Goal: Information Seeking & Learning: Learn about a topic

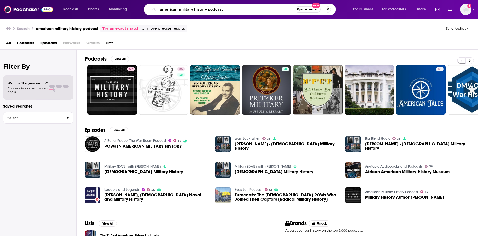
drag, startPoint x: 239, startPoint y: 10, endPoint x: 104, endPoint y: 11, distance: 135.2
click at [104, 11] on div "Podcasts Charts Monitoring american military history podcast Open Advanced New …" at bounding box center [245, 10] width 371 height 12
type input "madlit musings"
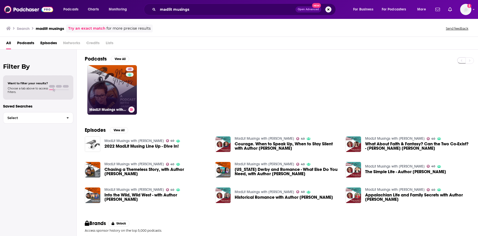
click at [122, 78] on link "40 MadLit Musings with [PERSON_NAME]" at bounding box center [112, 90] width 50 height 50
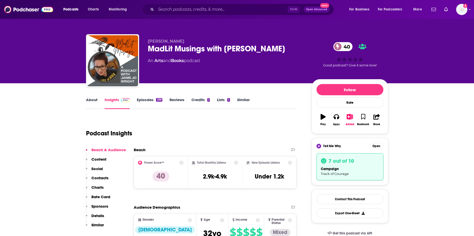
click at [147, 101] on link "Episodes 299" at bounding box center [149, 103] width 25 height 12
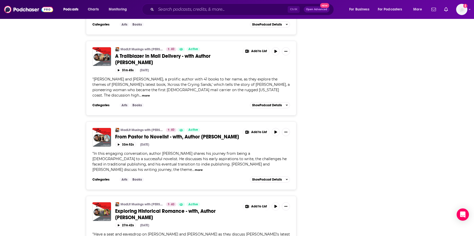
scroll to position [1826, 0]
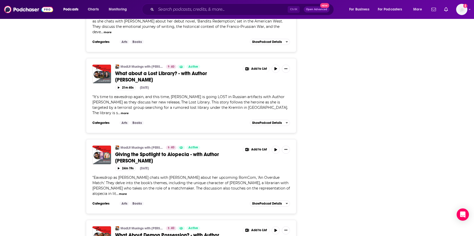
scroll to position [3748, 0]
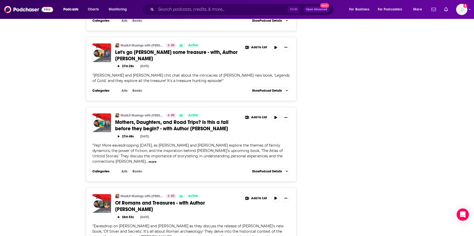
scroll to position [0, 0]
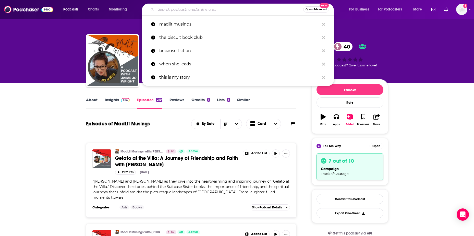
click at [167, 11] on input "Search podcasts, credits, & more..." at bounding box center [229, 9] width 147 height 8
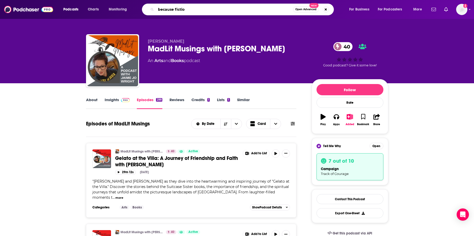
type input "because fiction"
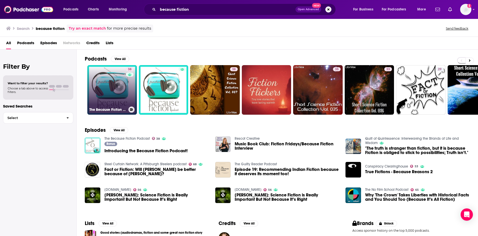
click at [126, 101] on link "38 The Because Fiction Podcast" at bounding box center [112, 90] width 50 height 50
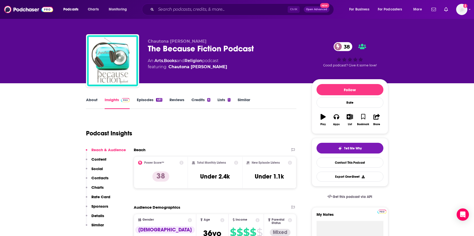
click at [145, 98] on link "Episodes 481" at bounding box center [149, 103] width 25 height 12
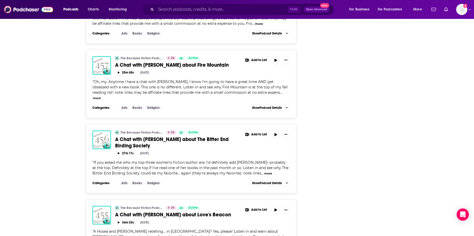
scroll to position [1250, 0]
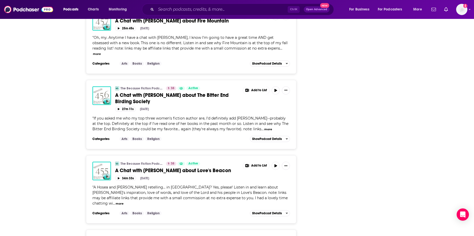
click at [150, 92] on span "A Chat with [PERSON_NAME] about The Bitter End Birding Society" at bounding box center [172, 98] width 114 height 13
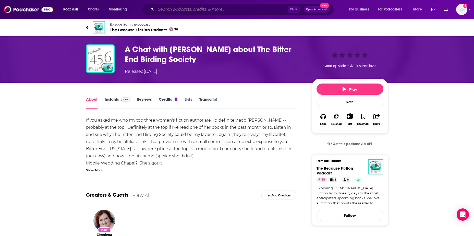
click at [174, 10] on input "Search podcasts, credits, & more..." at bounding box center [222, 9] width 132 height 8
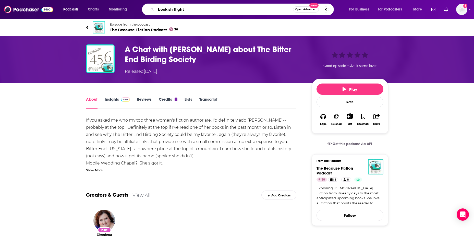
type input "bookish flights"
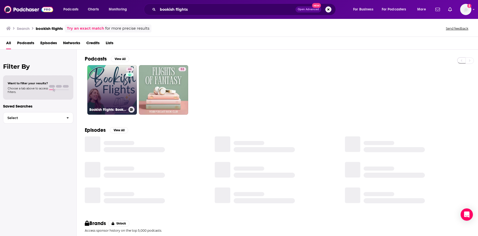
click at [116, 87] on link "44 Bookish Flights: Books, Author Interviews & Must-Read Recommendations" at bounding box center [112, 90] width 50 height 50
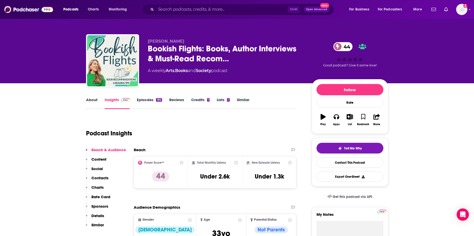
click at [146, 98] on link "Episodes 182" at bounding box center [149, 103] width 25 height 12
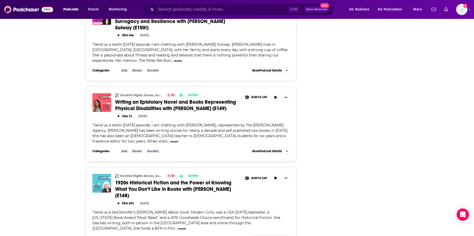
scroll to position [1907, 0]
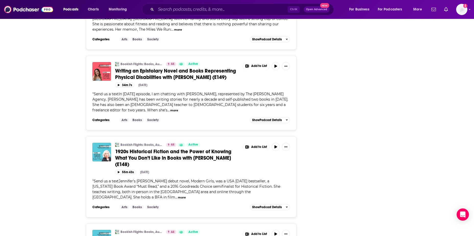
drag, startPoint x: 189, startPoint y: 222, endPoint x: 186, endPoint y: 221, distance: 2.7
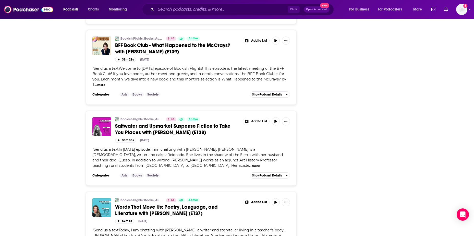
scroll to position [2978, 0]
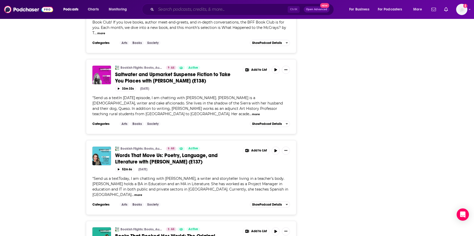
click at [158, 8] on input "Search podcasts, credits, & more..." at bounding box center [222, 9] width 132 height 8
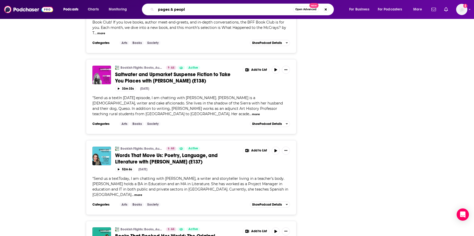
type input "pages & people"
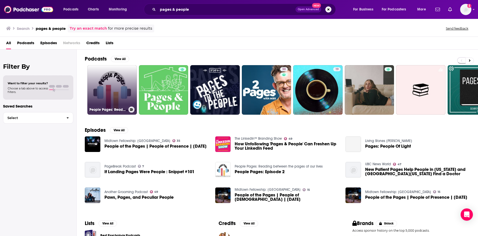
click at [127, 93] on link "People Pages: Reading between the pages of our lives" at bounding box center [112, 90] width 50 height 50
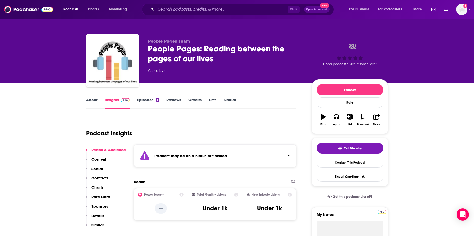
click at [145, 98] on link "Episodes 3" at bounding box center [148, 103] width 22 height 12
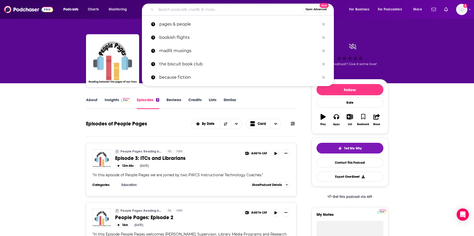
click at [181, 10] on input "Search podcasts, credits, & more..." at bounding box center [229, 9] width 147 height 8
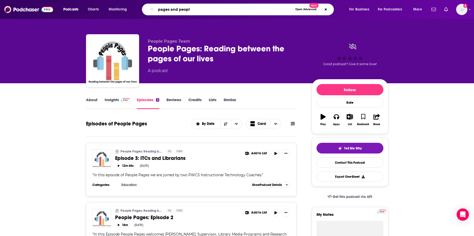
type input "pages and people"
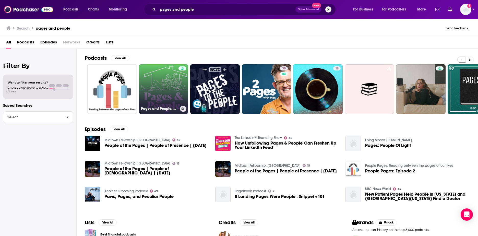
click at [162, 90] on link "Pages and People: An inside look into [PERSON_NAME] Book House" at bounding box center [164, 89] width 50 height 50
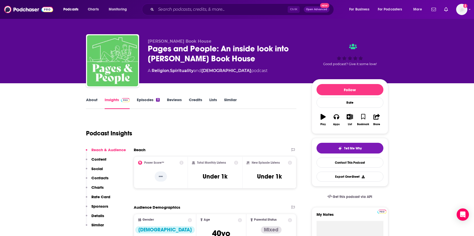
click at [146, 99] on link "Episodes 11" at bounding box center [148, 103] width 23 height 12
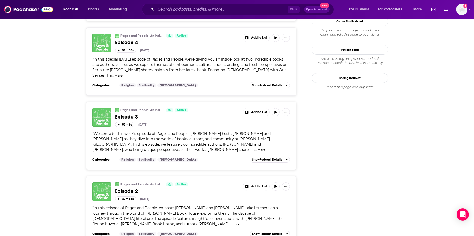
scroll to position [638, 0]
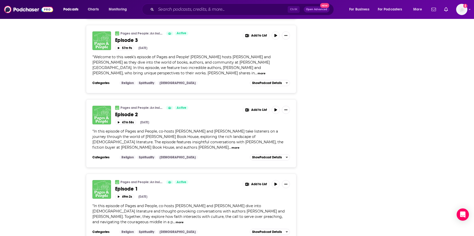
click at [231, 147] on button "more" at bounding box center [235, 147] width 8 height 4
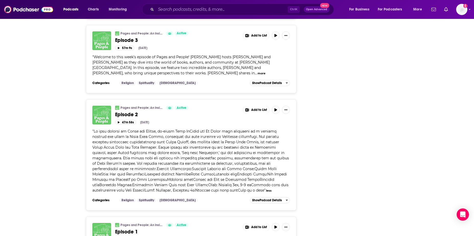
scroll to position [762, 0]
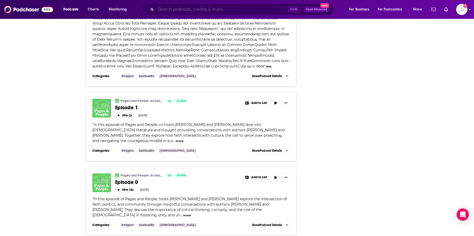
click at [178, 9] on input "Search podcasts, credits, & more..." at bounding box center [222, 9] width 132 height 8
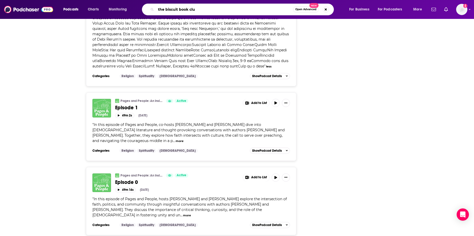
type input "the biscuit book club"
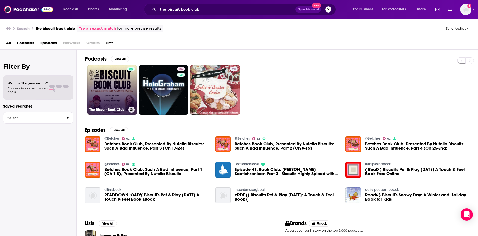
click at [104, 84] on link "The Biscuit Book Club" at bounding box center [112, 90] width 50 height 50
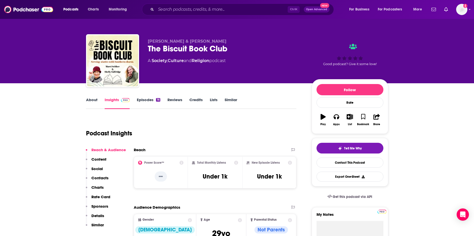
click at [141, 101] on link "Episodes 16" at bounding box center [148, 103] width 23 height 12
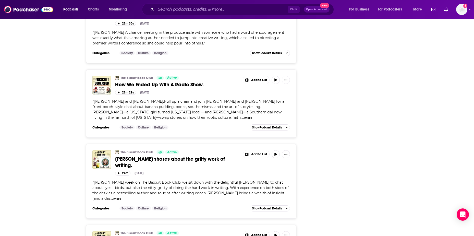
scroll to position [1117, 0]
